Goal: Register for event/course

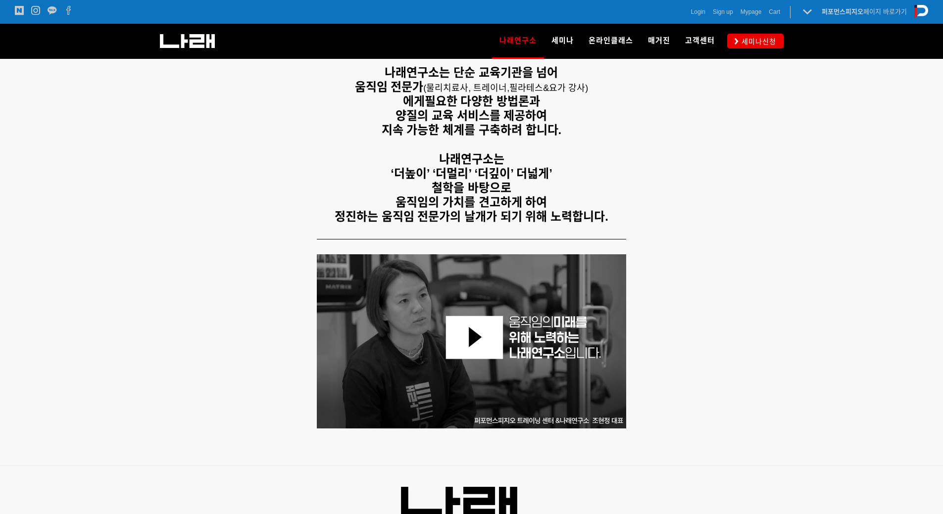
scroll to position [49, 0]
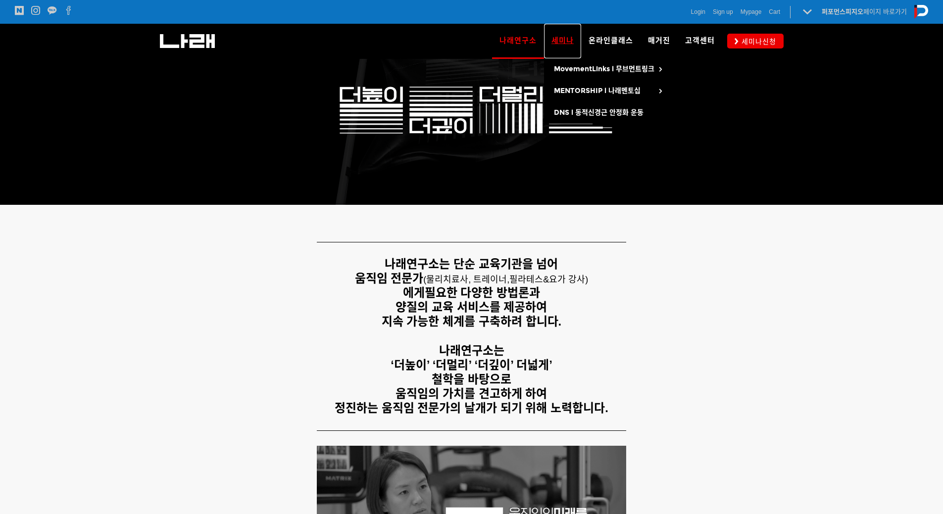
click at [569, 34] on link "세미나" at bounding box center [562, 41] width 37 height 35
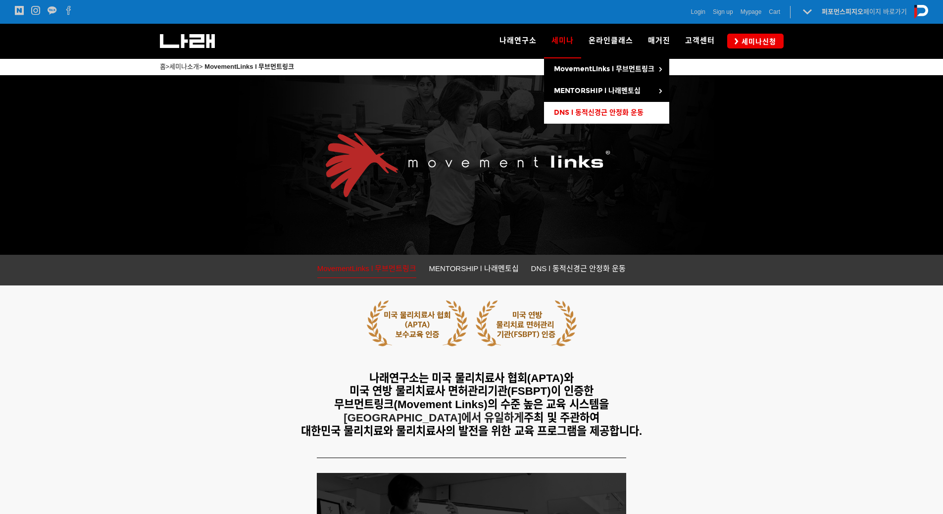
click at [566, 115] on span "DNS l 동적신경근 안정화 운동" at bounding box center [599, 112] width 90 height 8
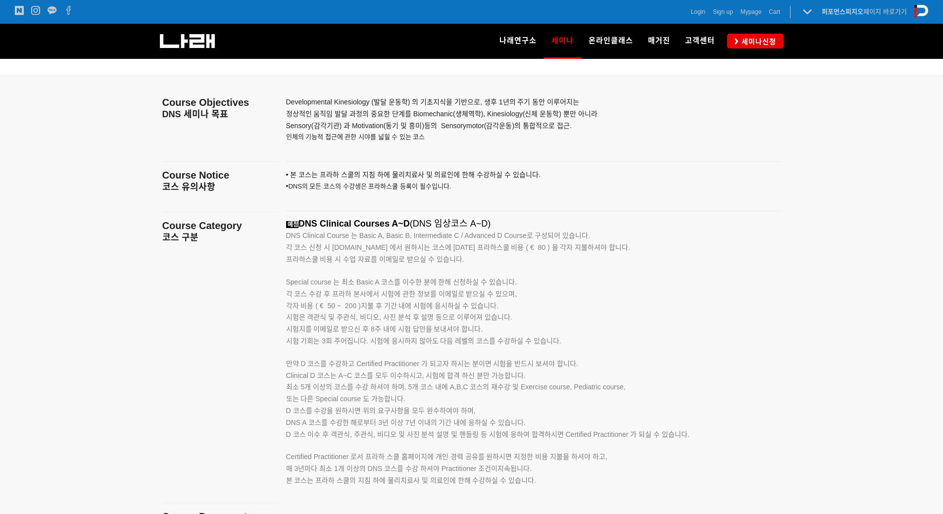
scroll to position [1584, 0]
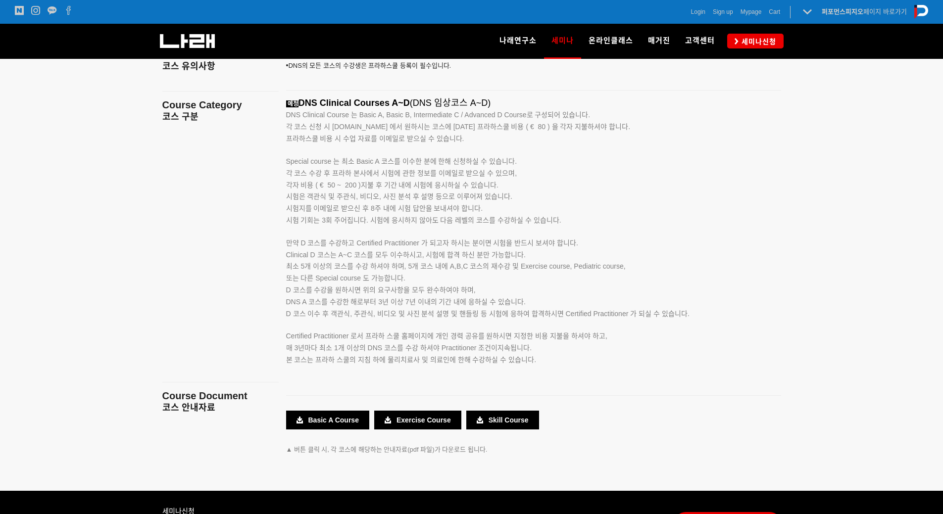
drag, startPoint x: 421, startPoint y: 101, endPoint x: 542, endPoint y: 163, distance: 135.7
click at [536, 161] on div "예정 DNS Clinical Courses A~D (DNS 임상코스 A~D) DNS Clinical Course 는 Basic A, Basic…" at bounding box center [521, 243] width 470 height 290
click at [544, 163] on p "Special course 는 최소 Basic A 코스를 이수한 분에 한해 신청하실 수 있습니다." at bounding box center [521, 156] width 470 height 23
drag, startPoint x: 282, startPoint y: 160, endPoint x: 528, endPoint y: 175, distance: 245.9
click at [528, 175] on div "예정 DNS Clinical Courses A~D (DNS 임상코스 A~D) DNS Clinical Course 는 Basic A, Basic…" at bounding box center [534, 243] width 510 height 290
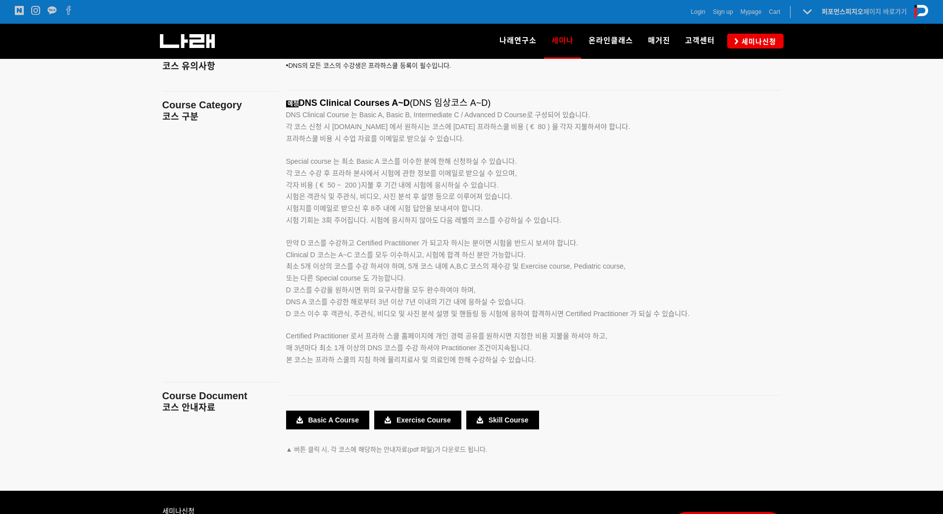
click at [528, 175] on p "각 코스 수강 후 프라하 본사에서 시험에 관한 정보를 이메일로 받으실 수 있으며, 각자 비용 ( € 50 ~ 200 )지불 후 기간 내에 시험…" at bounding box center [521, 191] width 470 height 47
drag, startPoint x: 269, startPoint y: 184, endPoint x: 566, endPoint y: 206, distance: 297.3
click at [558, 204] on main "Course Objectives DNS 세미나 목표 Course Notice 코스 유의사항 Course Category 코스 구분 Course…" at bounding box center [472, 222] width 634 height 537
click at [566, 206] on p "각 코스 수강 후 프라하 본사에서 시험에 관한 정보를 이메일로 받으실 수 있으며, 각자 비용 ( € 50 ~ 200 )지불 후 기간 내에 시험…" at bounding box center [521, 191] width 470 height 47
drag, startPoint x: 305, startPoint y: 240, endPoint x: 621, endPoint y: 254, distance: 316.1
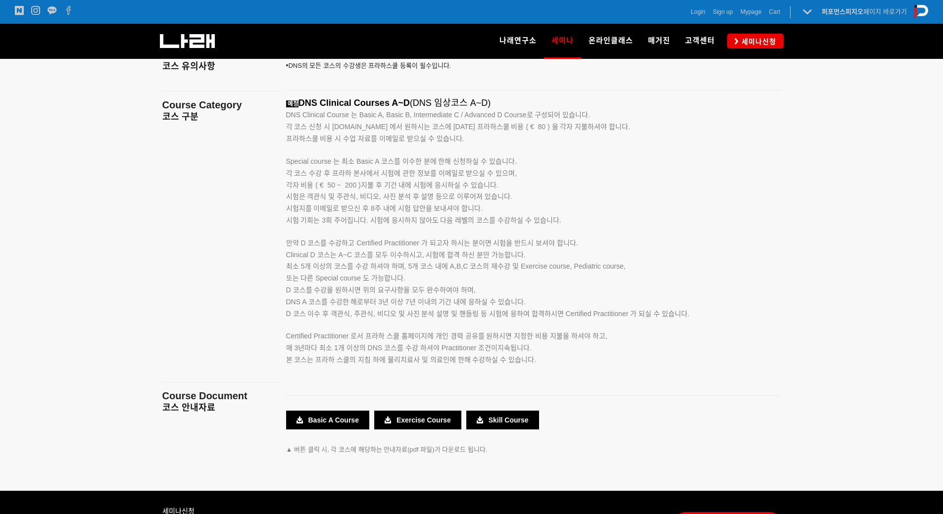
click at [621, 254] on div "예정 DNS Clinical Courses A~D (DNS 임상코스 A~D) DNS Clinical Course 는 Basic A, Basic…" at bounding box center [521, 243] width 470 height 290
click at [621, 254] on p "Clinical D 코스는 A~C 코스를 모두 이수하시고, 시험에 합격 하신 분만 가능합니다. 최소 5개 이상의 코스를 수강 하셔야 하며, 5…" at bounding box center [521, 284] width 470 height 71
drag, startPoint x: 328, startPoint y: 253, endPoint x: 575, endPoint y: 259, distance: 247.5
click at [570, 257] on p "Clinical D 코스는 A~C 코스를 모두 이수하시고, 시험에 합격 하신 분만 가능합니다. 최소 5개 이상의 코스를 수강 하셔야 하며, 5…" at bounding box center [521, 284] width 470 height 71
click at [584, 260] on p "Clinical D 코스는 A~C 코스를 모두 이수하시고, 시험에 합격 하신 분만 가능합니다. 최소 5개 이상의 코스를 수강 하셔야 하며, 5…" at bounding box center [521, 284] width 470 height 71
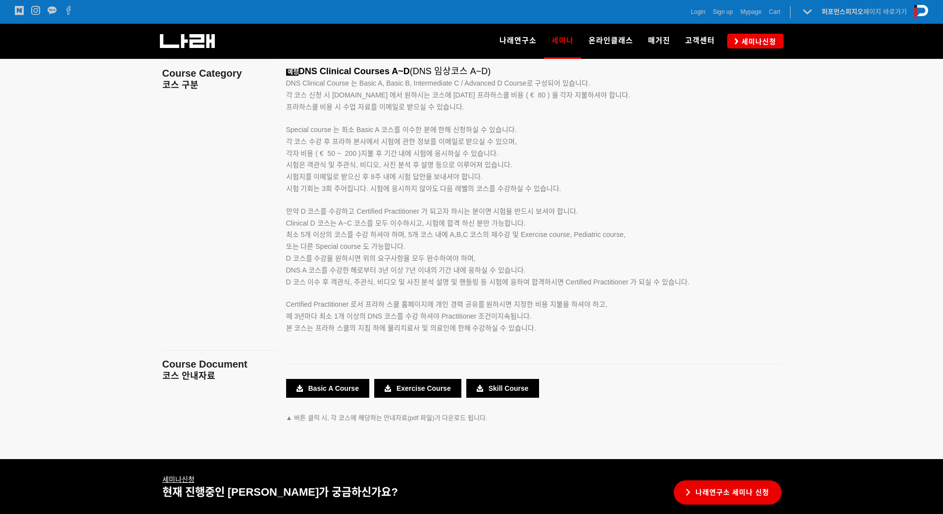
scroll to position [1633, 0]
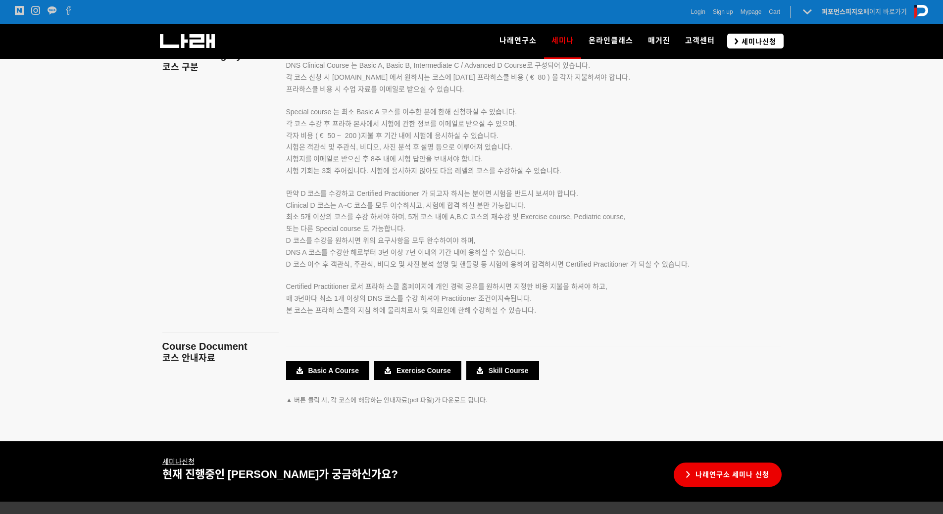
click at [750, 38] on span "세미나신청" at bounding box center [757, 42] width 38 height 10
